Goal: Complete application form

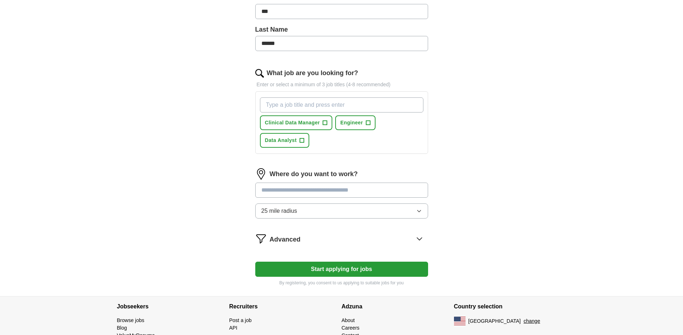
scroll to position [180, 0]
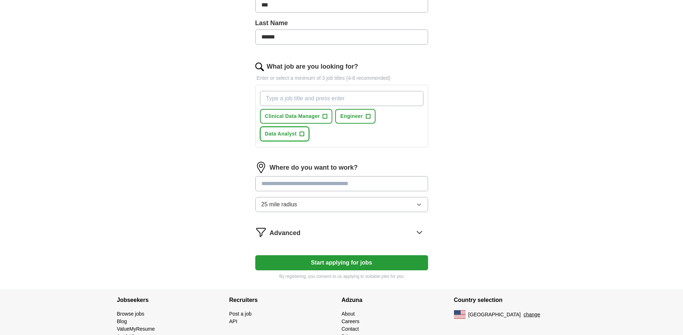
click at [303, 134] on span "+" at bounding box center [302, 134] width 4 height 6
click at [325, 182] on input at bounding box center [341, 183] width 173 height 15
type input "*"
type input "******"
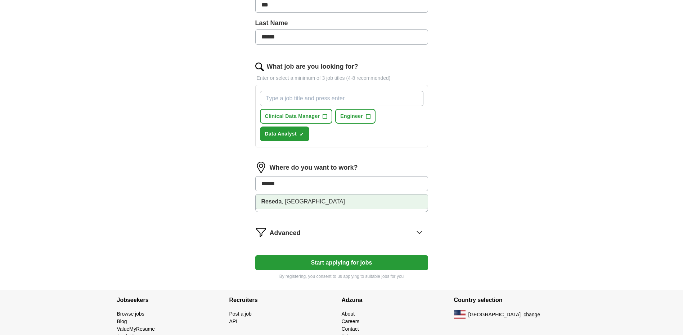
click at [300, 203] on li "Reseda , [GEOGRAPHIC_DATA]" at bounding box center [342, 202] width 172 height 14
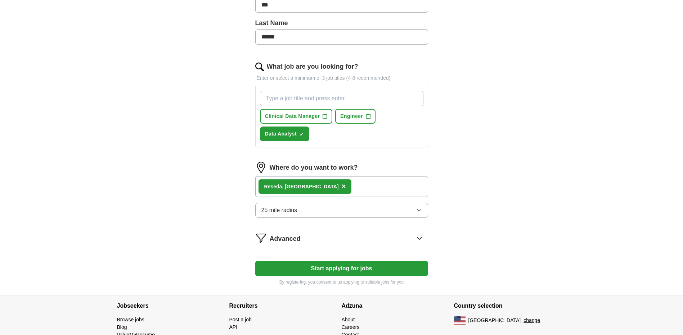
click at [312, 212] on button "25 mile radius" at bounding box center [341, 210] width 173 height 15
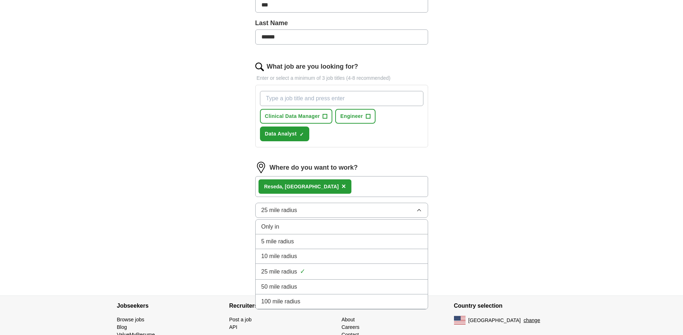
click at [290, 290] on span "50 mile radius" at bounding box center [279, 287] width 36 height 9
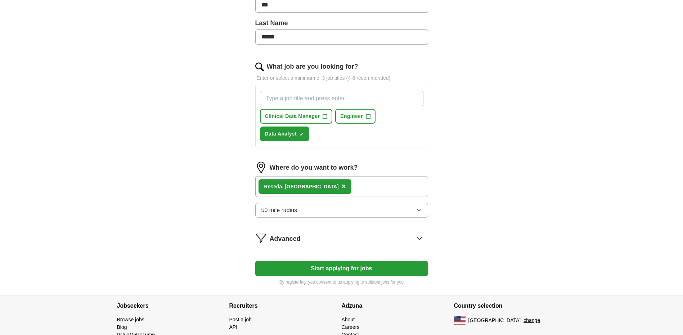
click at [336, 270] on button "Start applying for jobs" at bounding box center [341, 268] width 173 height 15
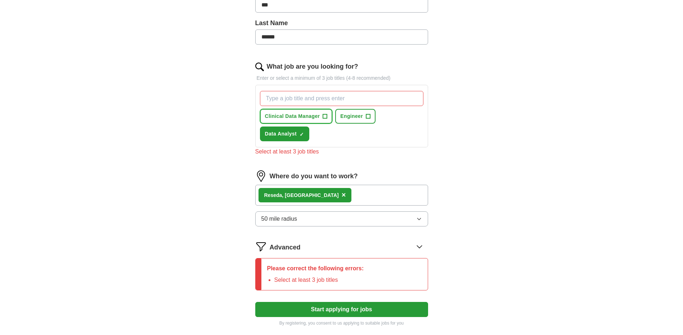
click at [323, 117] on span "+" at bounding box center [325, 117] width 4 height 6
click at [355, 115] on span "Engineer" at bounding box center [351, 117] width 23 height 8
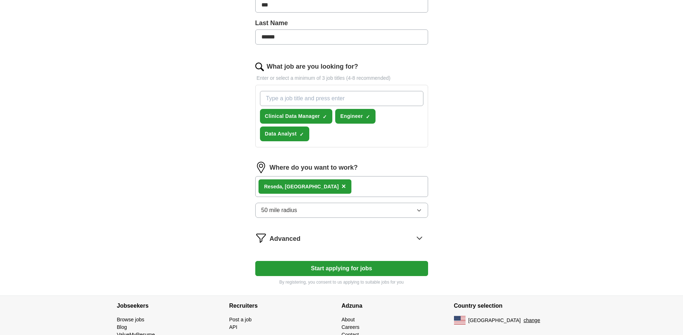
click at [348, 270] on button "Start applying for jobs" at bounding box center [341, 268] width 173 height 15
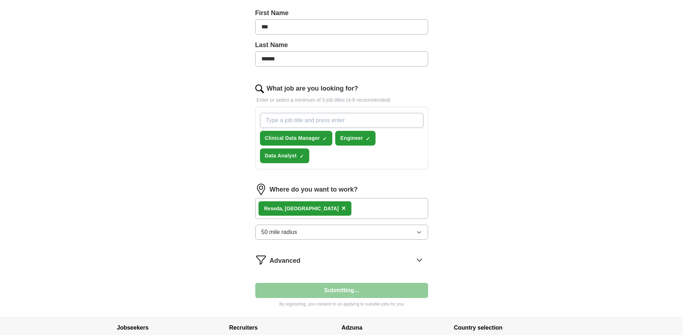
select select "**"
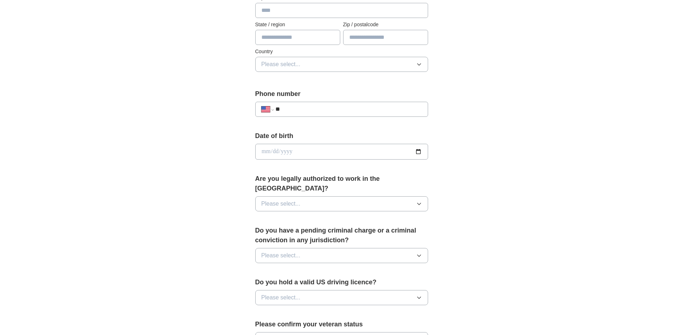
scroll to position [360, 0]
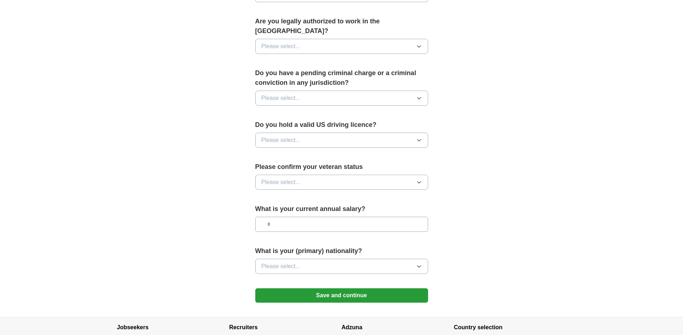
click at [343, 259] on button "Please select..." at bounding box center [341, 266] width 173 height 15
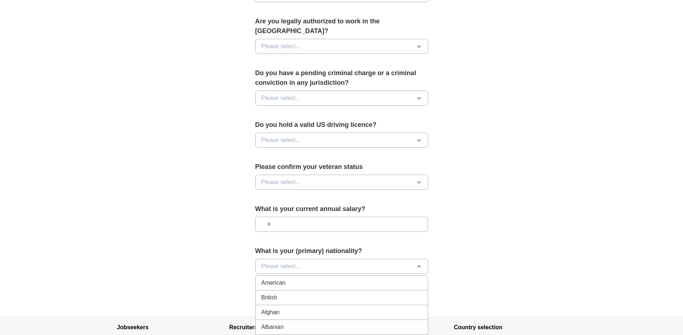
click at [282, 276] on li "American" at bounding box center [342, 283] width 172 height 15
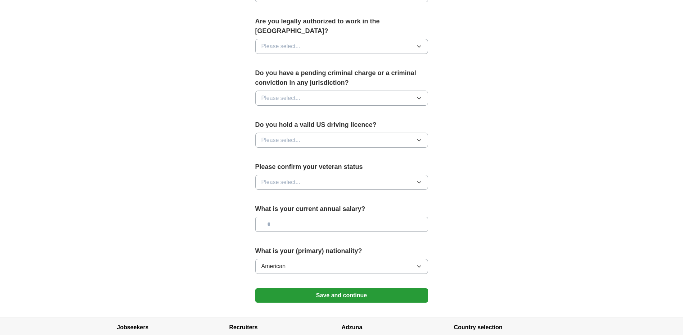
click at [292, 217] on input "text" at bounding box center [341, 224] width 173 height 15
type input "********"
click at [304, 162] on label "Please confirm your veteran status" at bounding box center [341, 167] width 173 height 10
click at [294, 175] on button "Please select..." at bounding box center [341, 182] width 173 height 15
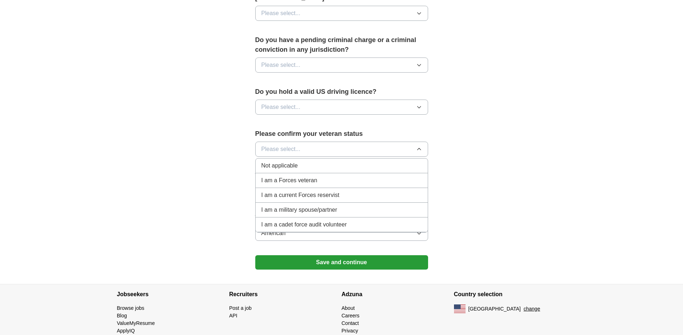
scroll to position [396, 0]
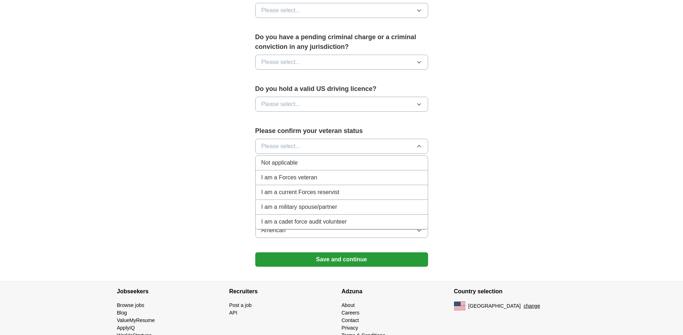
click at [283, 159] on span "Not applicable" at bounding box center [279, 163] width 36 height 9
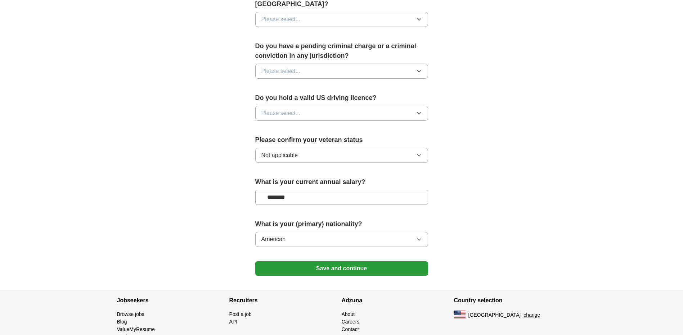
scroll to position [360, 0]
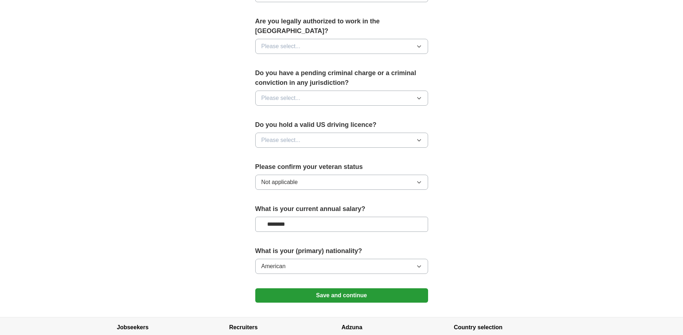
click at [290, 133] on button "Please select..." at bounding box center [341, 140] width 173 height 15
click at [275, 153] on div "Yes" at bounding box center [341, 157] width 161 height 9
click at [288, 94] on span "Please select..." at bounding box center [280, 98] width 39 height 9
click at [273, 111] on li "Yes" at bounding box center [342, 115] width 172 height 15
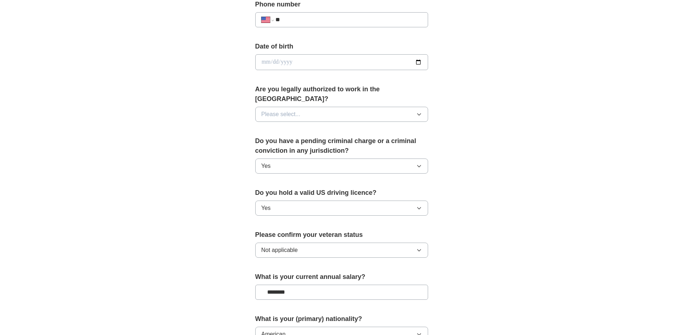
scroll to position [288, 0]
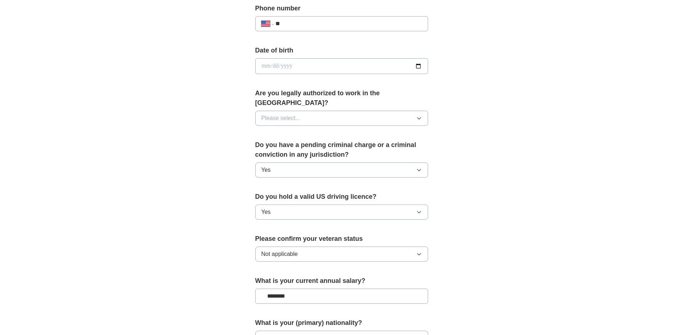
click at [296, 153] on div "Do you have a pending criminal charge or a criminal conviction in any jurisdict…" at bounding box center [341, 161] width 173 height 43
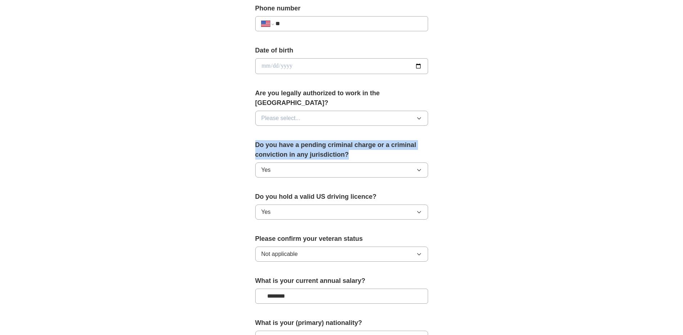
drag, startPoint x: 236, startPoint y: 130, endPoint x: 362, endPoint y: 148, distance: 128.1
click at [362, 148] on div "**********" at bounding box center [341, 81] width 230 height 615
copy label "Do you have a pending criminal charge or a criminal conviction in any jurisdict…"
click at [293, 163] on button "Yes" at bounding box center [341, 170] width 173 height 15
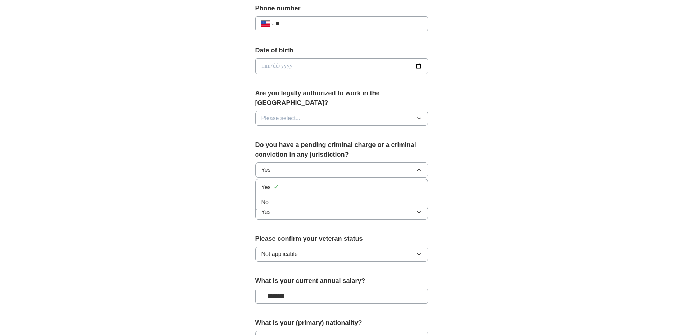
click at [271, 198] on div "No" at bounding box center [341, 202] width 161 height 9
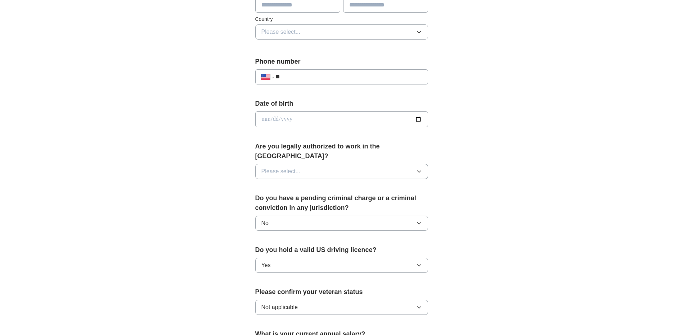
scroll to position [216, 0]
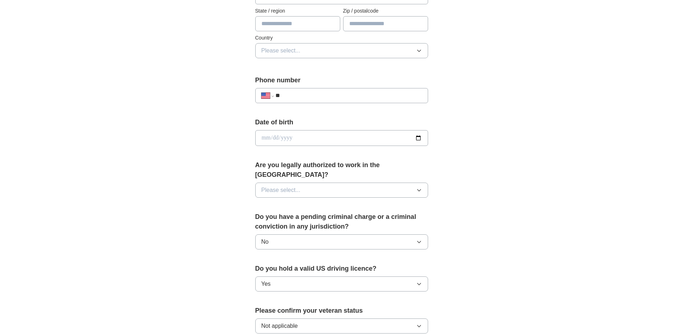
click at [296, 186] on span "Please select..." at bounding box center [280, 190] width 39 height 9
click at [272, 203] on div "Yes" at bounding box center [341, 207] width 161 height 9
click at [476, 137] on div "**********" at bounding box center [341, 134] width 461 height 656
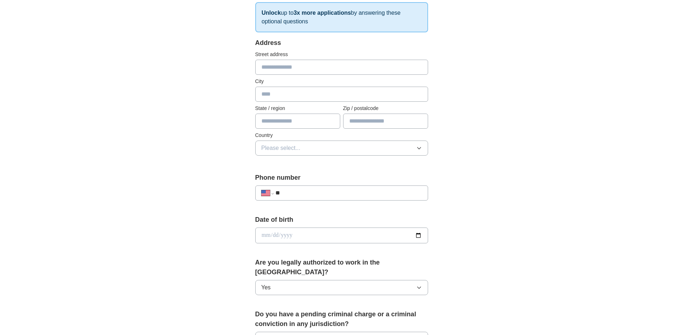
scroll to position [108, 0]
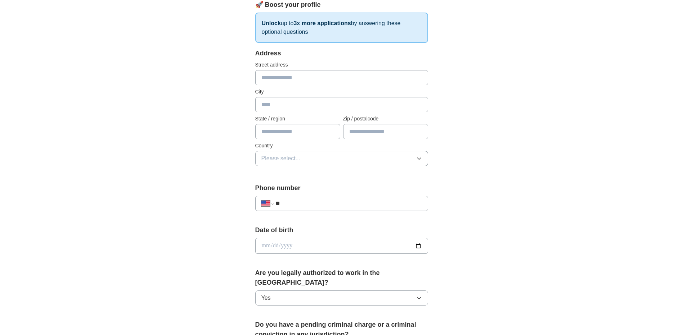
click at [284, 72] on input "text" at bounding box center [341, 77] width 173 height 15
type input "**********"
type input "*******"
type input "**********"
type input "*****"
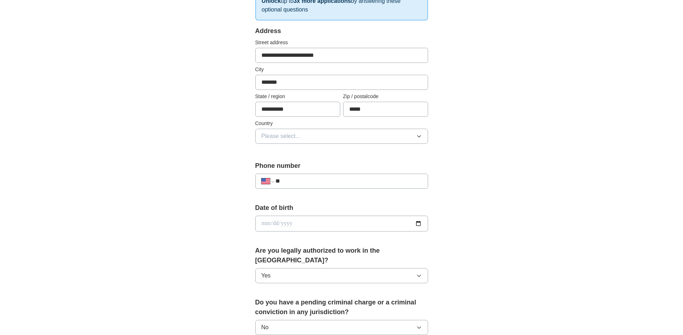
scroll to position [405, 0]
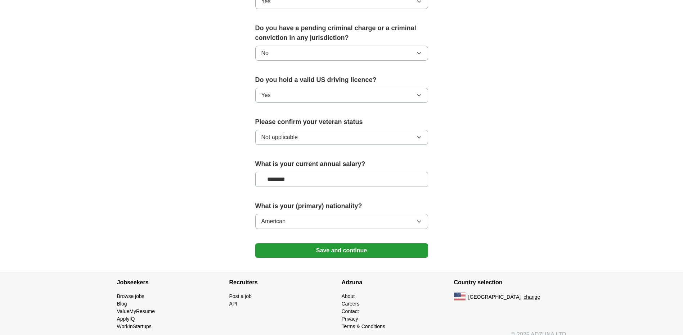
drag, startPoint x: 450, startPoint y: 183, endPoint x: 455, endPoint y: 244, distance: 62.1
click at [353, 244] on button "Save and continue" at bounding box center [341, 251] width 173 height 14
